Goal: Check status: Check status

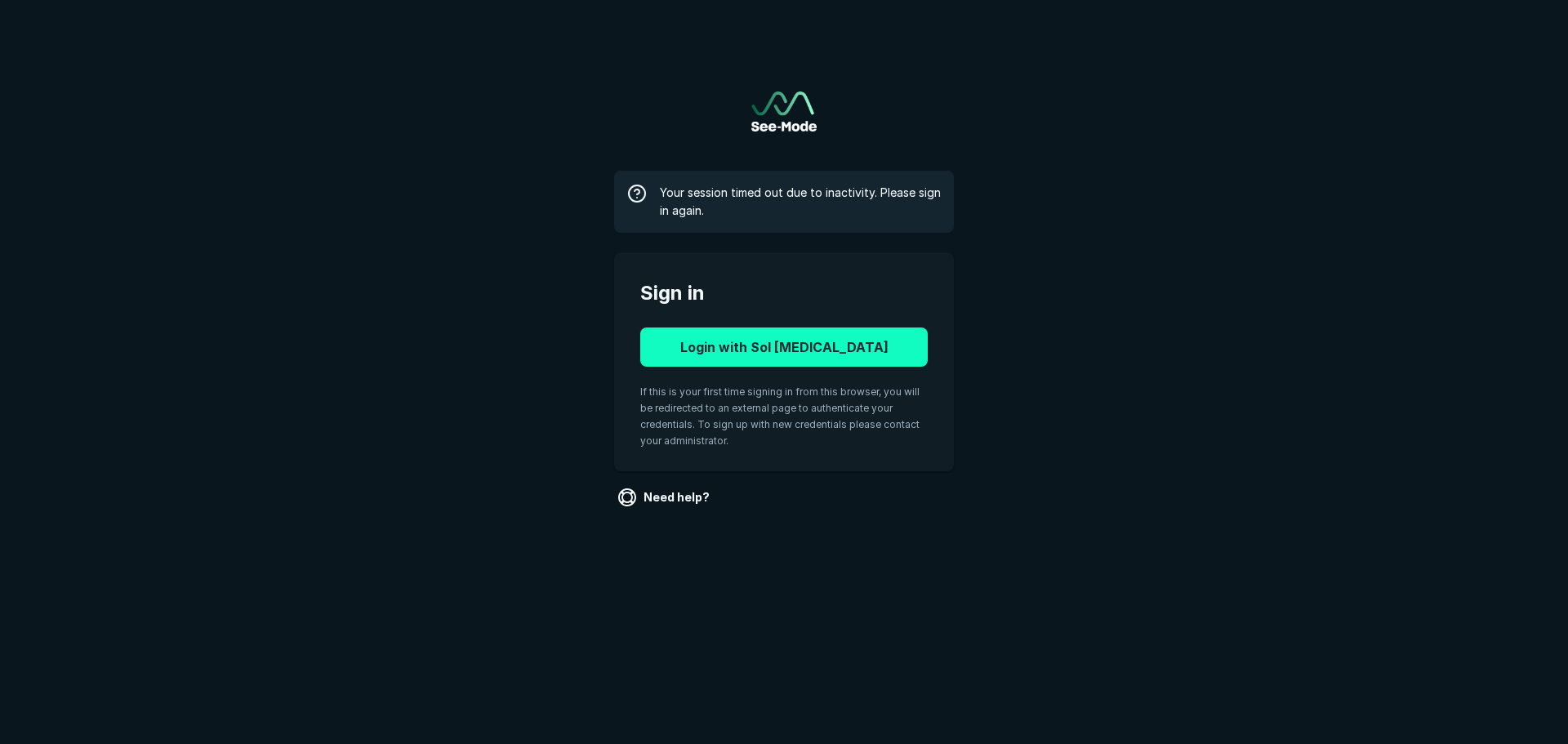
click at [715, 337] on button "Login with Sol [MEDICAL_DATA]" at bounding box center [784, 347] width 288 height 39
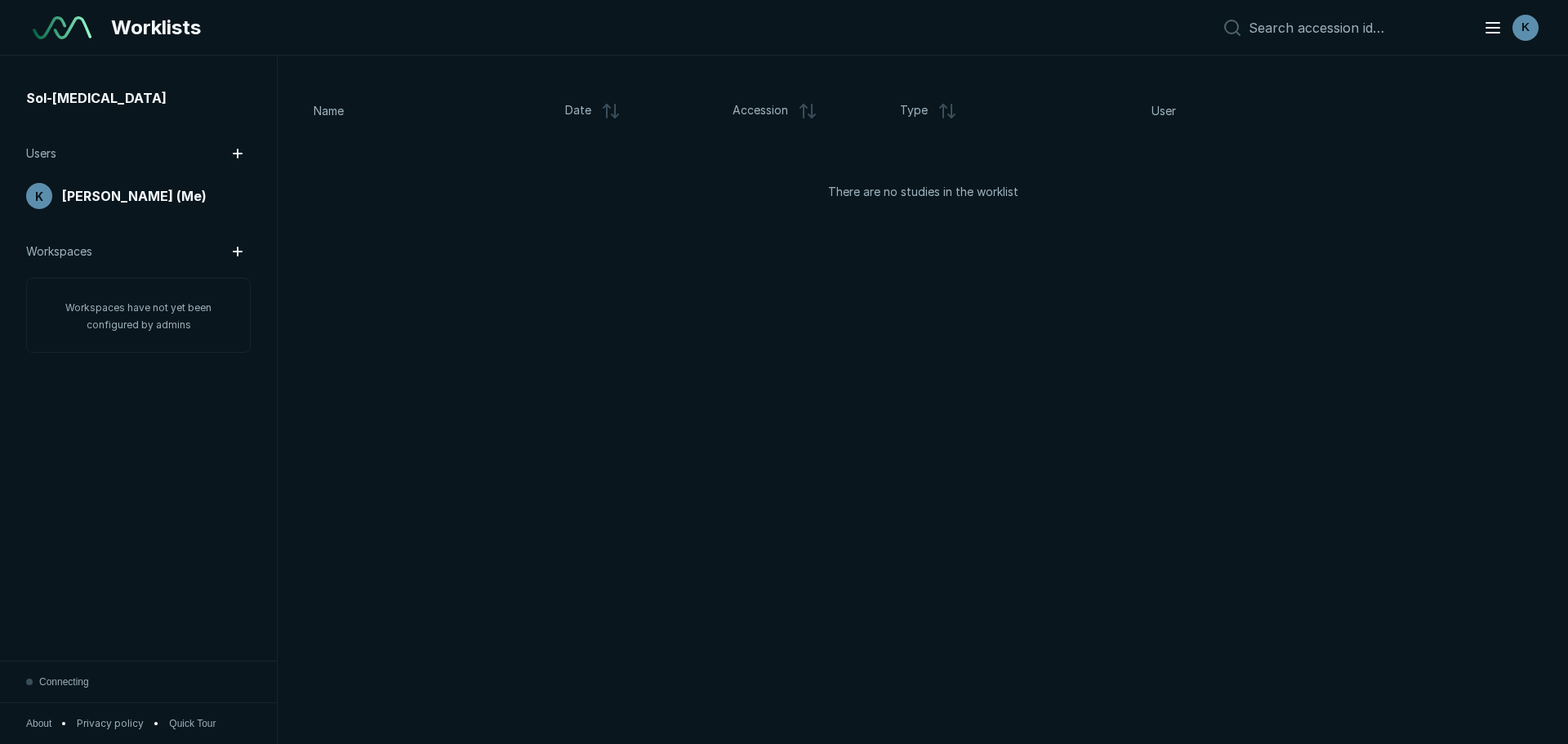
scroll to position [4900, 7645]
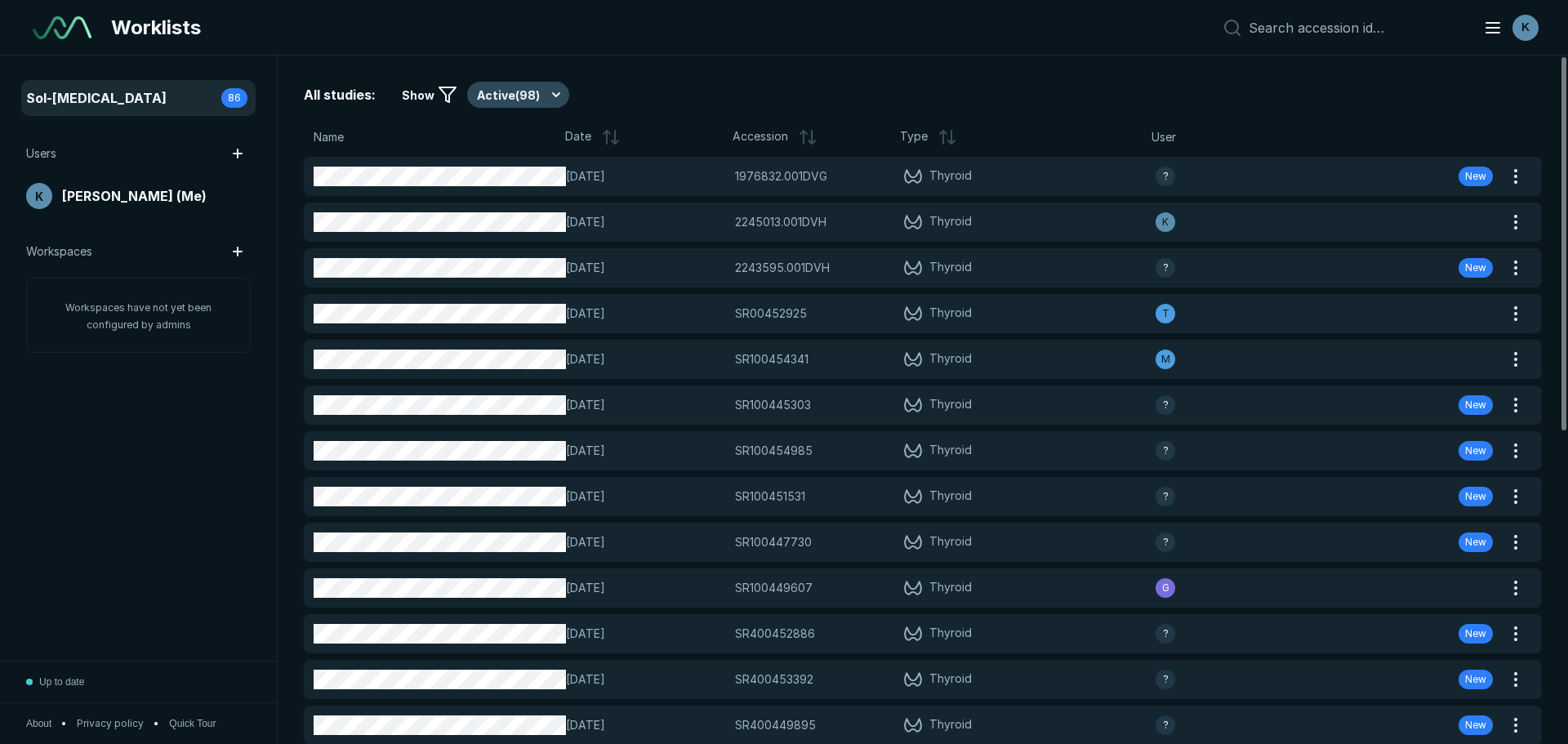
click at [499, 100] on button "Active ( 98 )" at bounding box center [518, 94] width 103 height 26
click at [515, 175] on span "Completed ( 19 )" at bounding box center [525, 175] width 80 height 18
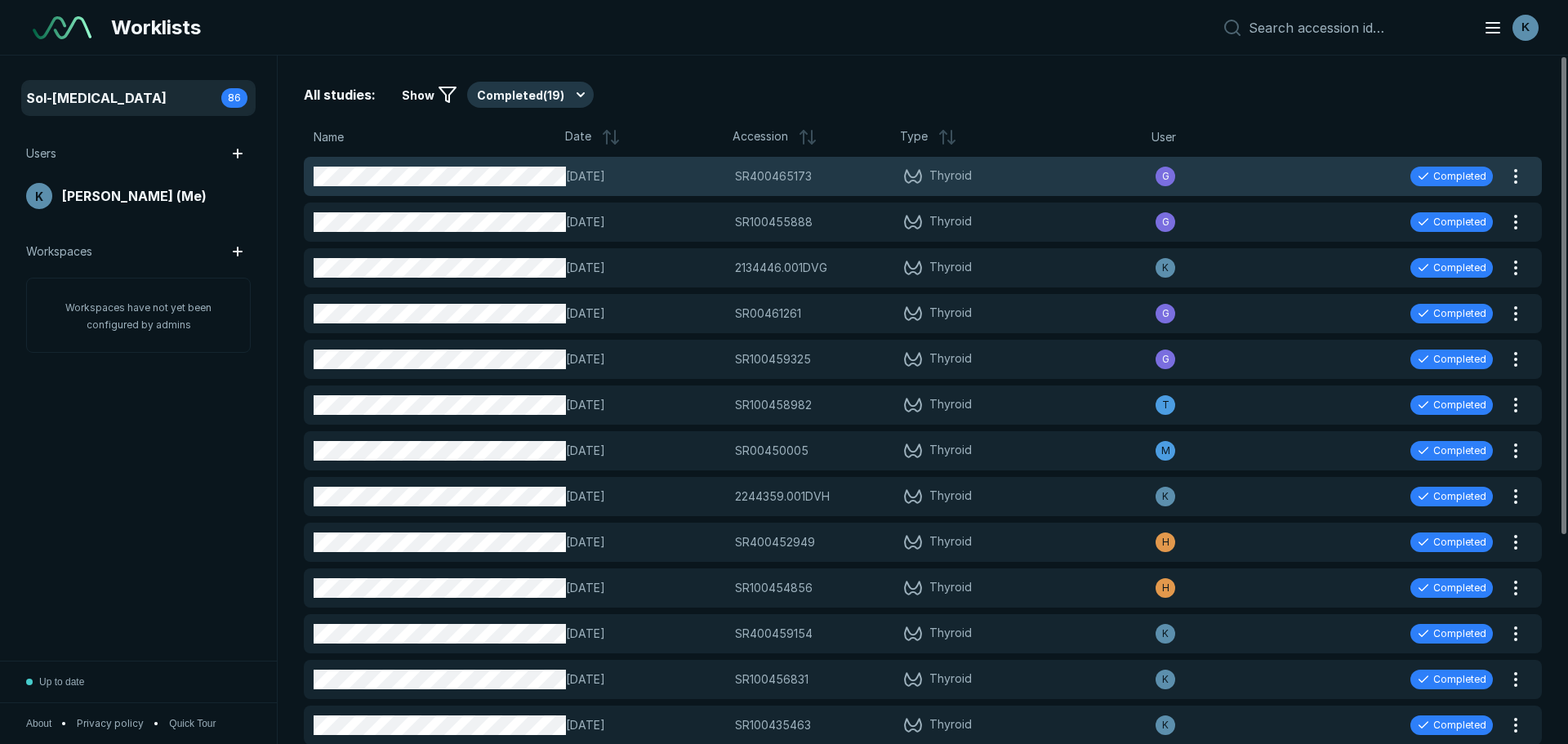
click at [715, 179] on span "14-OCT-2025" at bounding box center [645, 177] width 159 height 18
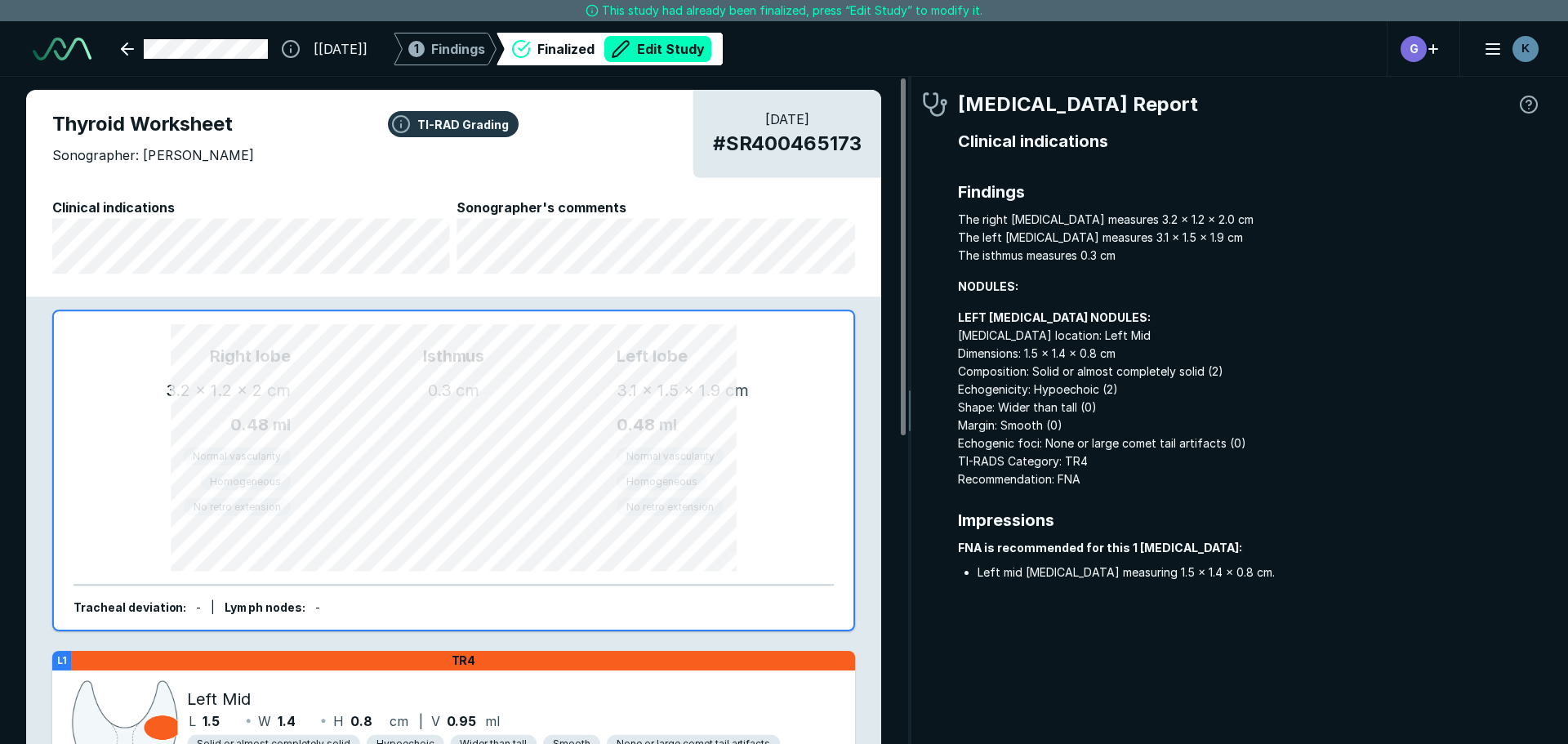
scroll to position [5007, 4863]
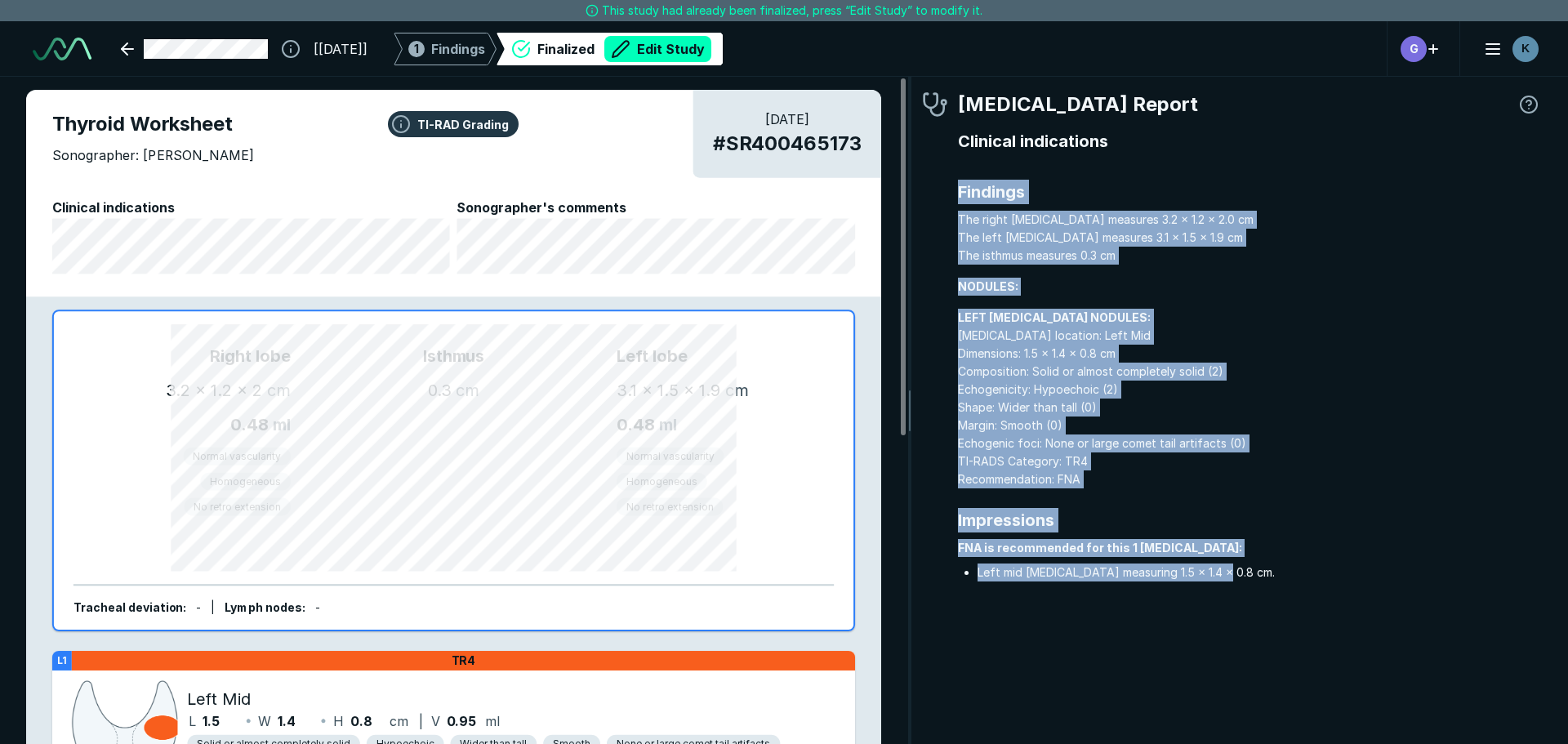
drag, startPoint x: 1236, startPoint y: 569, endPoint x: 945, endPoint y: 192, distance: 476.2
click at [945, 192] on div "Radiologist Report Clinical indications Findings The right lobe measures 3.2 x …" at bounding box center [1231, 353] width 620 height 527
copy div "Findings The right lobe measures 3.2 x 1.2 x 2.0 cm The left lobe measures 3.1 …"
